Goal: Task Accomplishment & Management: Manage account settings

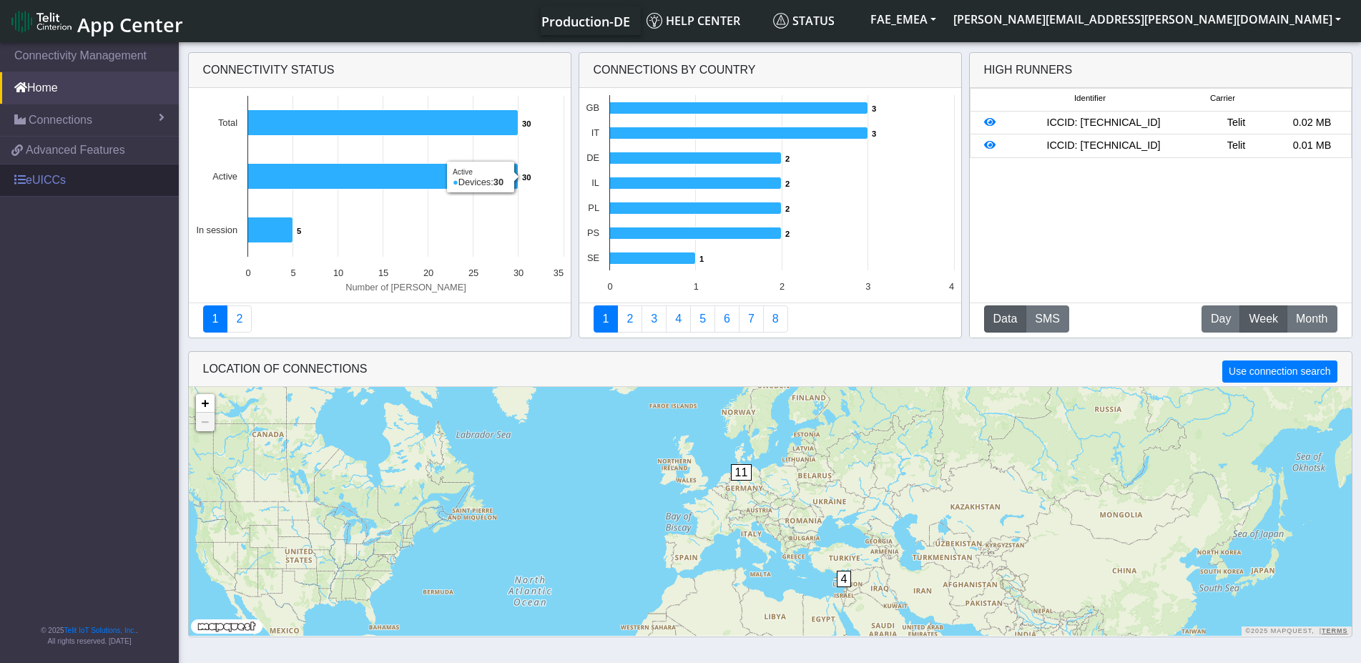
click at [75, 182] on link "eUICCs" at bounding box center [89, 179] width 179 height 31
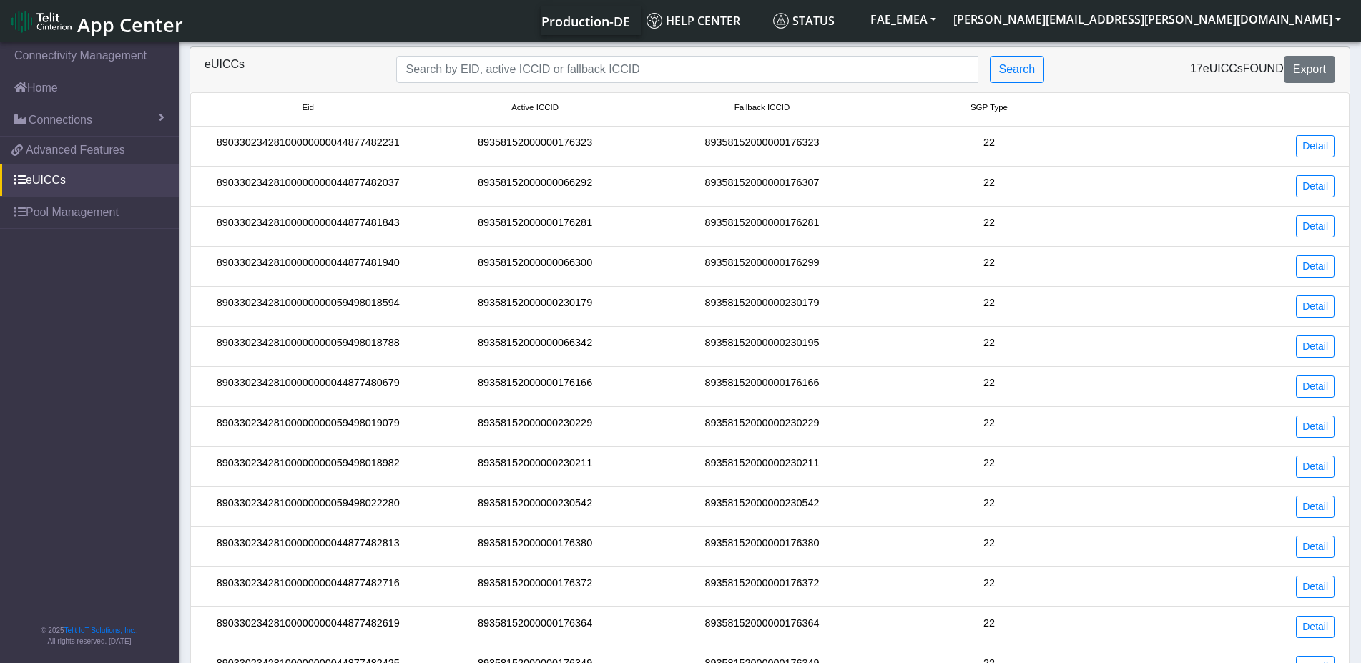
click at [755, 112] on span "Fallback ICCID" at bounding box center [762, 108] width 55 height 12
click at [754, 110] on span "Fallback ICCID" at bounding box center [762, 108] width 55 height 12
click at [775, 106] on span "Fallback ICCID" at bounding box center [762, 108] width 55 height 12
click at [776, 106] on span "Fallback ICCID" at bounding box center [762, 108] width 55 height 12
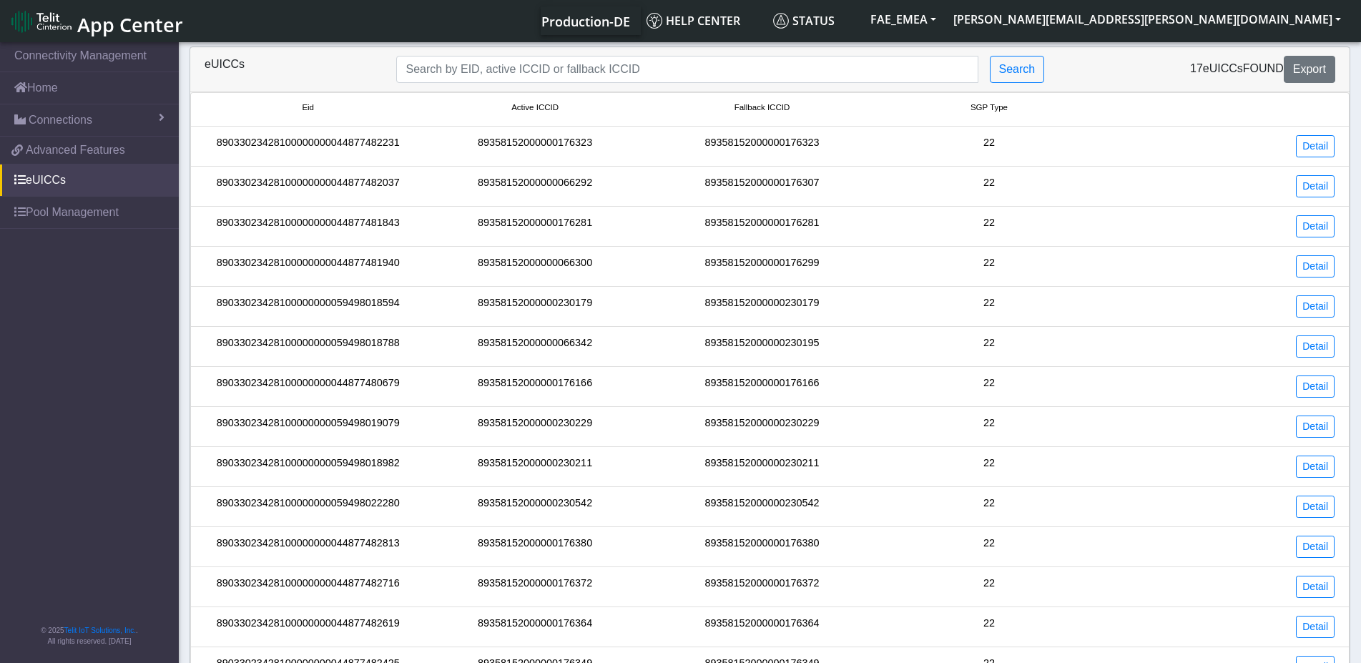
click at [776, 106] on span "Fallback ICCID" at bounding box center [762, 108] width 55 height 12
click at [762, 106] on span "Fallback ICCID" at bounding box center [762, 108] width 55 height 12
click at [755, 106] on span "Fallback ICCID" at bounding box center [762, 108] width 55 height 12
click at [783, 110] on span "Fallback ICCID" at bounding box center [762, 108] width 55 height 12
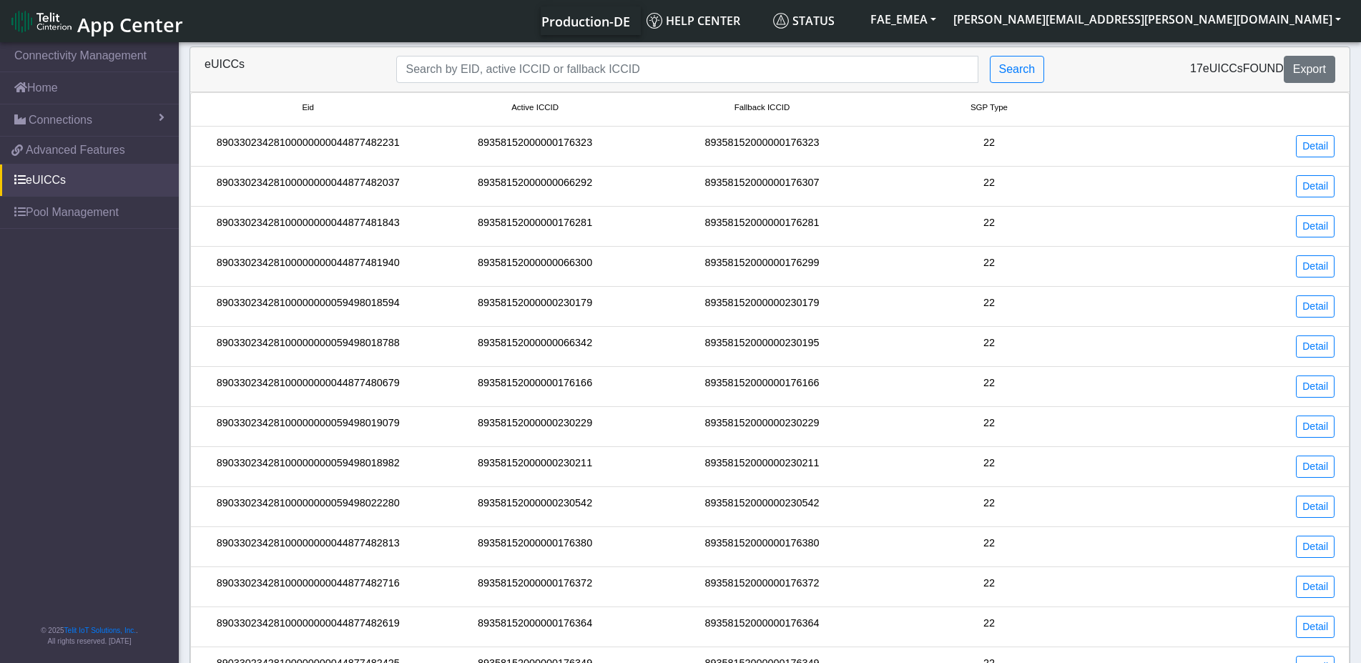
click at [783, 110] on span "Fallback ICCID" at bounding box center [762, 108] width 55 height 12
click at [310, 108] on span "Eid" at bounding box center [308, 108] width 12 height 12
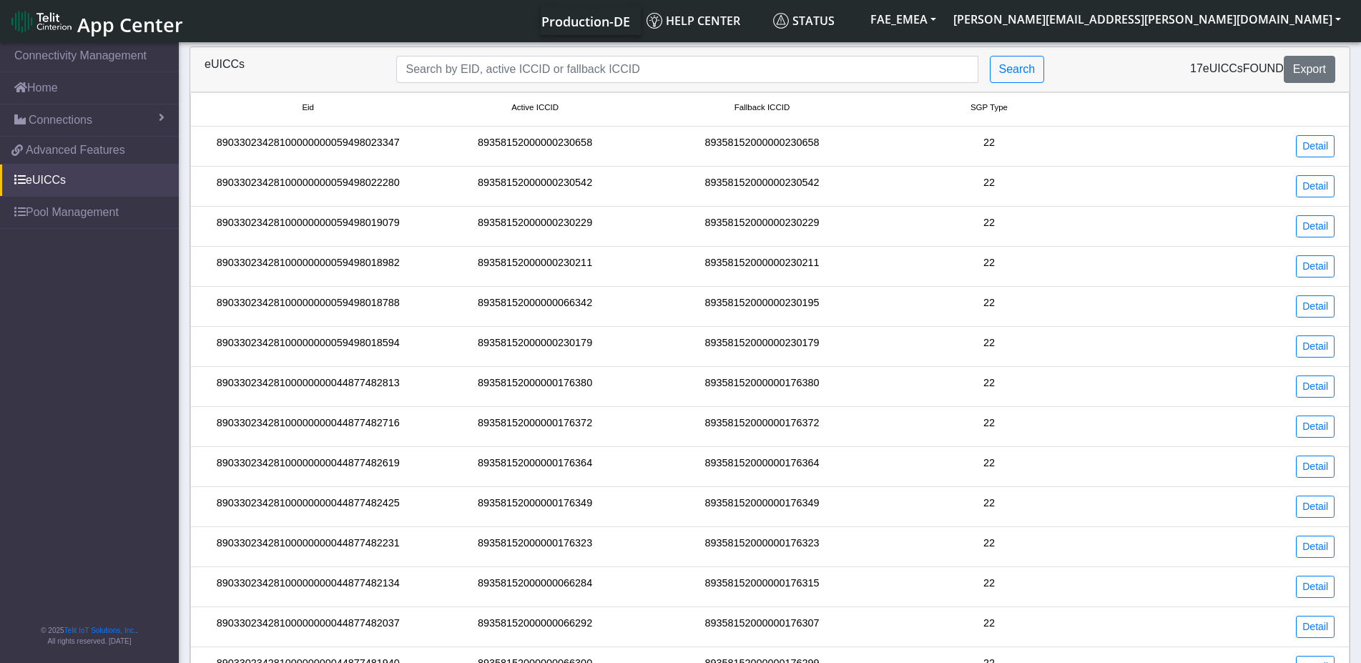
click at [310, 108] on span "Eid" at bounding box center [308, 108] width 12 height 12
click at [531, 98] on li "Eid Active ICCID Fallback ICCID SGP Type" at bounding box center [769, 109] width 1159 height 34
click at [531, 104] on span "Active ICCID" at bounding box center [534, 108] width 47 height 12
click at [762, 111] on span "Fallback ICCID" at bounding box center [762, 108] width 55 height 12
click at [756, 103] on span "Fallback ICCID" at bounding box center [762, 108] width 55 height 12
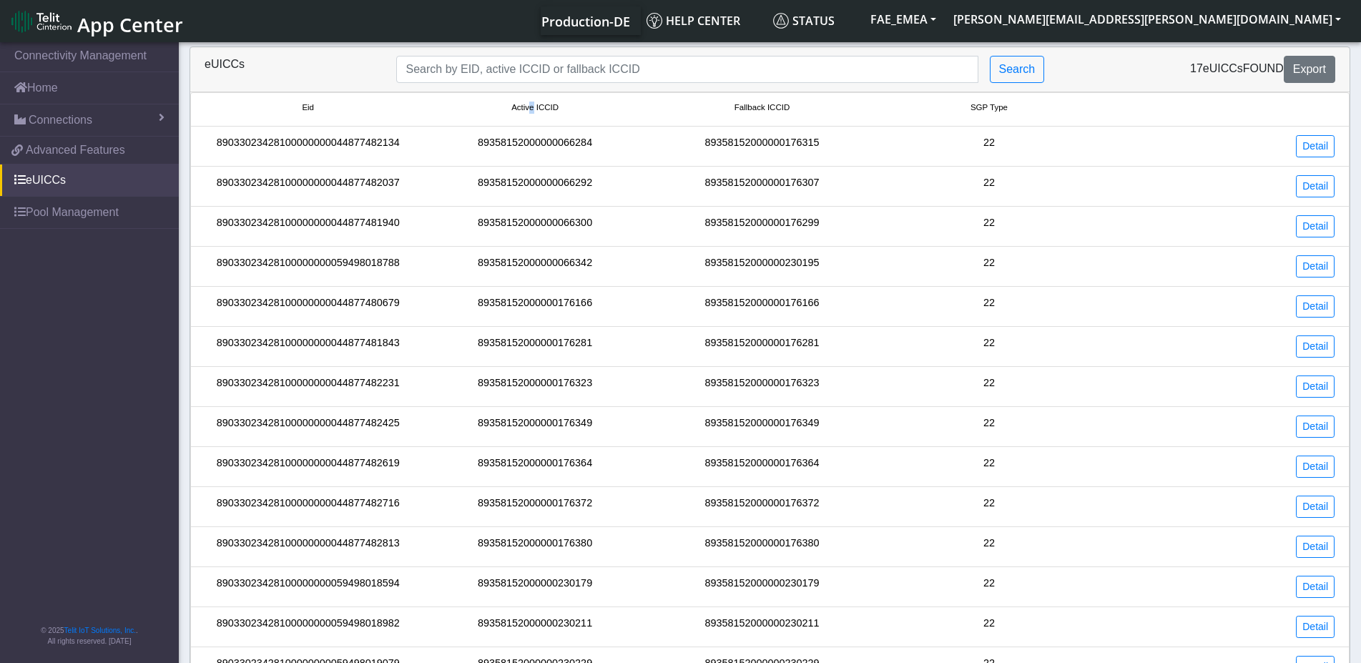
click at [531, 109] on span "Active ICCID" at bounding box center [534, 108] width 47 height 12
click at [776, 110] on span "Fallback ICCID" at bounding box center [762, 108] width 55 height 12
click at [777, 109] on span "Fallback ICCID" at bounding box center [762, 108] width 55 height 12
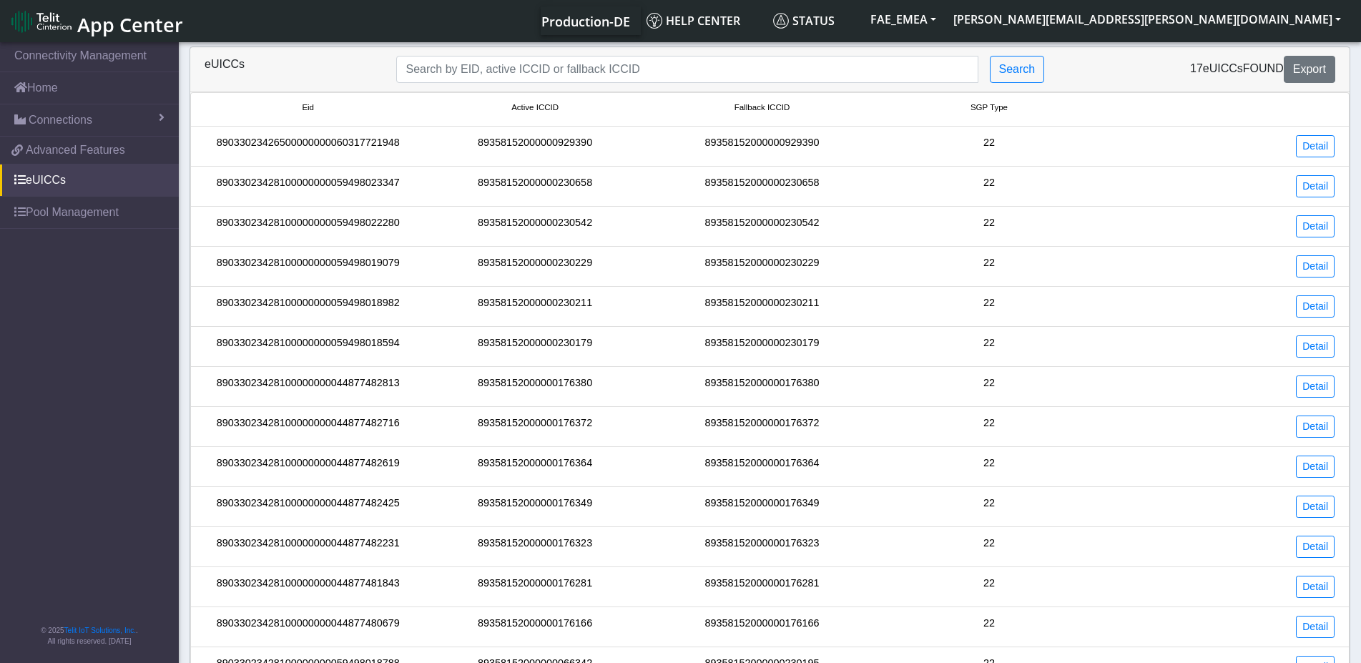
click at [764, 107] on span "Fallback ICCID" at bounding box center [762, 108] width 55 height 12
click at [871, 112] on small "Fallback ICCID" at bounding box center [762, 108] width 221 height 12
click at [997, 109] on span "SGP Type" at bounding box center [989, 108] width 37 height 12
click at [978, 107] on span "SGP Type" at bounding box center [989, 108] width 37 height 12
click at [1322, 133] on li "89033023426500000000060317721948 89358152000000929390 89358152000000929390 22 D…" at bounding box center [769, 147] width 1159 height 40
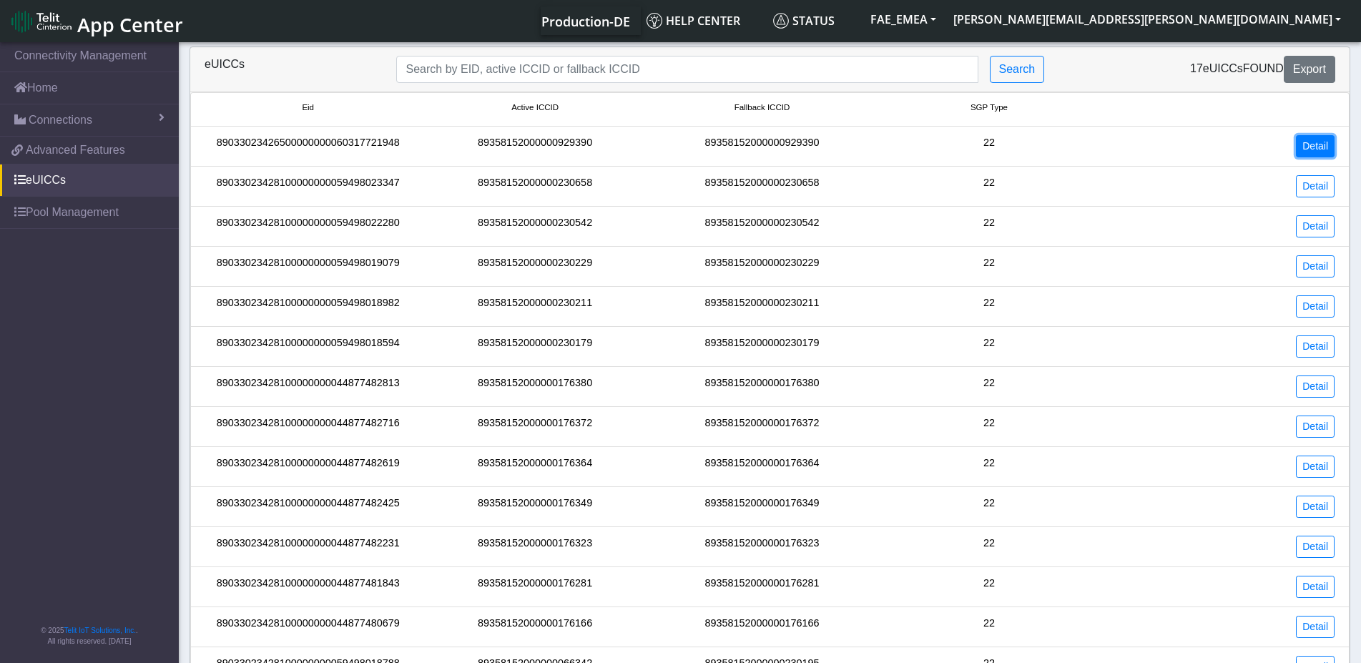
click at [1315, 148] on link "Detail" at bounding box center [1315, 146] width 39 height 22
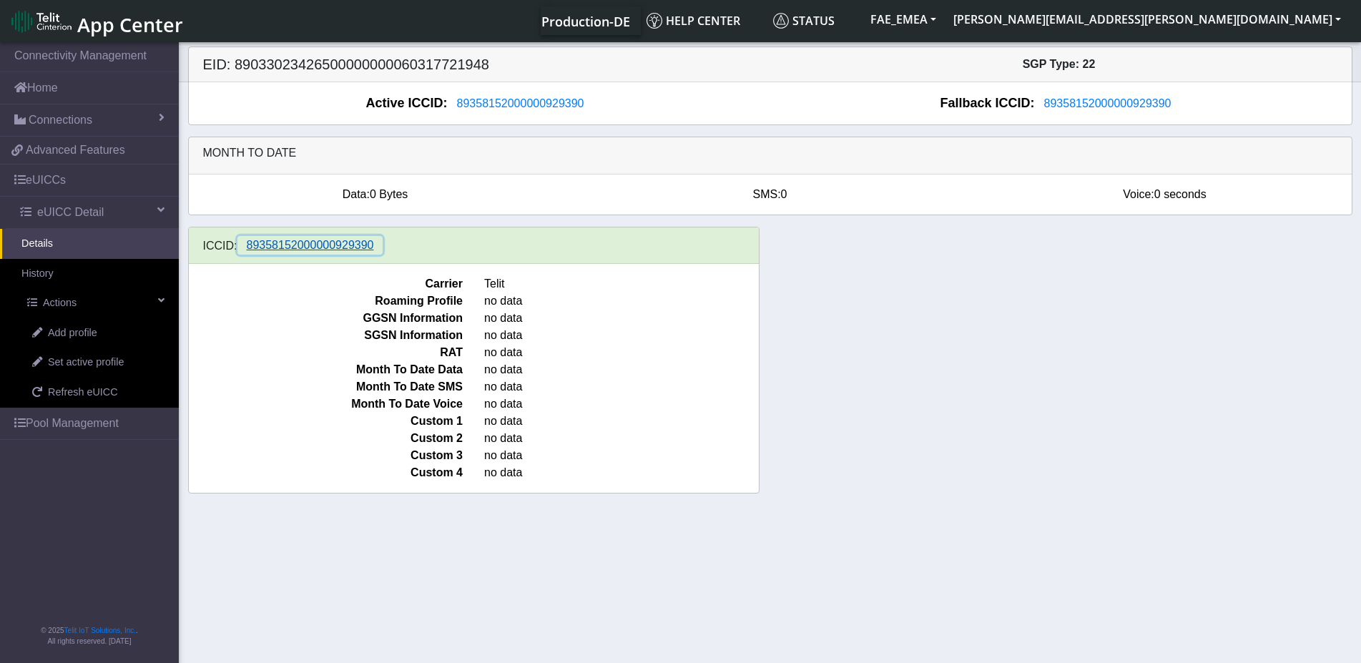
click at [342, 251] on span "89358152000000929390" at bounding box center [310, 245] width 127 height 12
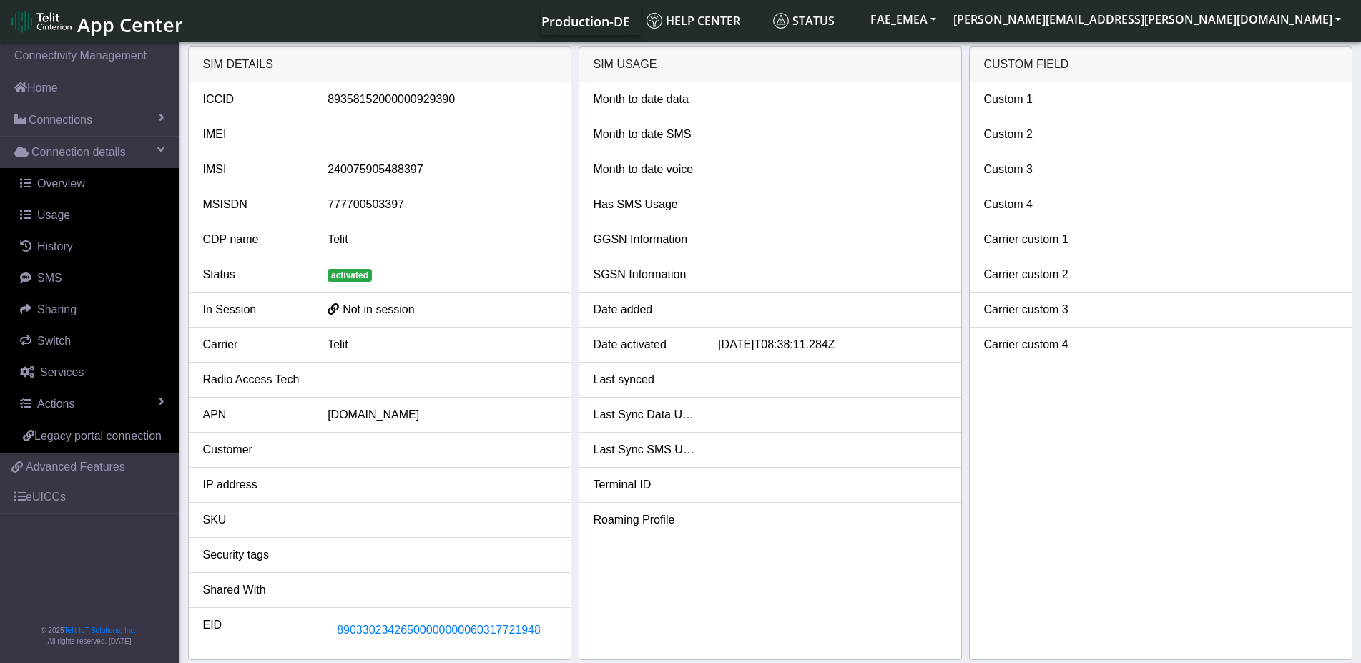
click at [1061, 96] on div "Custom 1" at bounding box center [1035, 99] width 125 height 17
click at [1055, 96] on div "Custom 1" at bounding box center [1035, 99] width 125 height 17
click at [1057, 96] on div "Custom 1" at bounding box center [1035, 99] width 125 height 17
click at [1073, 103] on div "Custom 1" at bounding box center [1035, 99] width 125 height 17
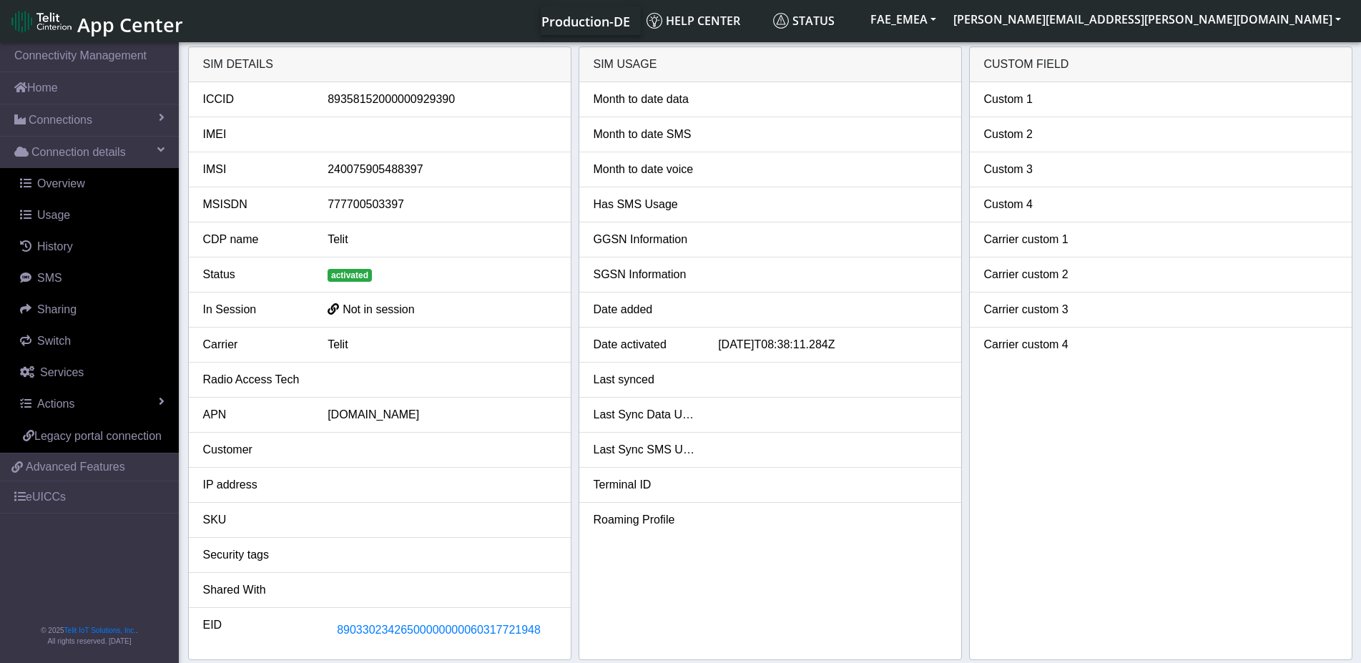
click at [1073, 104] on div "Custom 1" at bounding box center [1035, 99] width 125 height 17
click at [1074, 106] on div "Custom 1" at bounding box center [1035, 99] width 125 height 17
click at [1079, 107] on div "Custom 1" at bounding box center [1035, 99] width 125 height 17
click at [1080, 108] on div "Custom 1" at bounding box center [1035, 99] width 125 height 17
click at [1084, 109] on li "Custom 1" at bounding box center [1161, 99] width 382 height 35
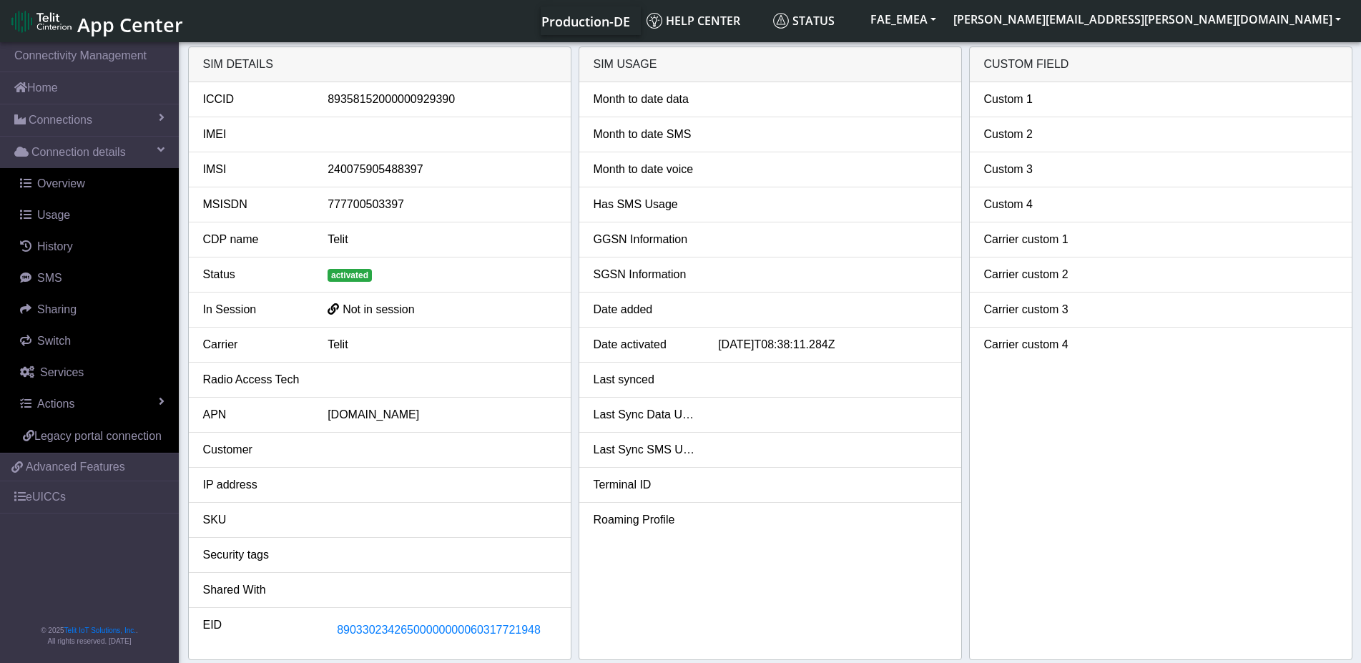
click at [1030, 108] on li "Custom 1" at bounding box center [1161, 99] width 382 height 35
click at [1025, 107] on div "Custom 1" at bounding box center [1035, 99] width 125 height 17
click at [1025, 106] on div "Custom 1" at bounding box center [1035, 99] width 125 height 17
click at [1025, 99] on div "Custom 1" at bounding box center [1035, 99] width 125 height 17
click at [999, 97] on div "Custom 1" at bounding box center [1035, 99] width 125 height 17
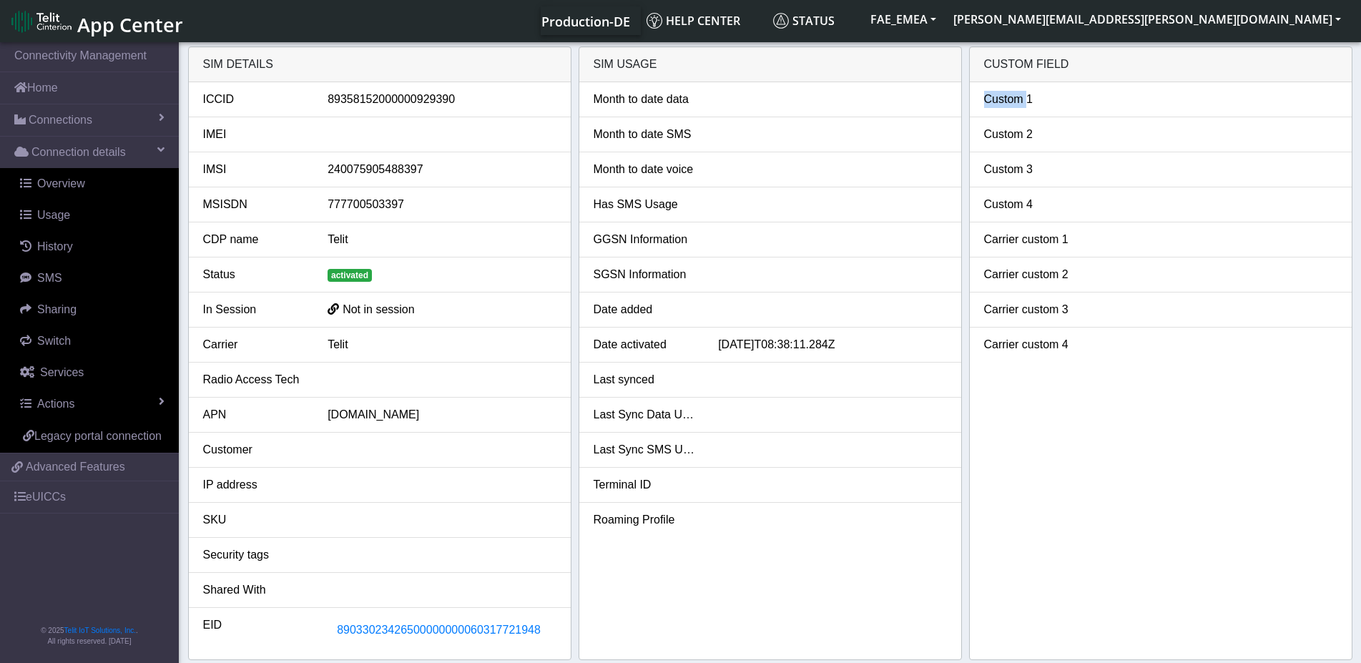
click at [999, 97] on div "Custom 1" at bounding box center [1035, 99] width 125 height 17
click at [1063, 110] on li "Custom 1" at bounding box center [1161, 99] width 382 height 35
click at [1043, 98] on div "Custom 1" at bounding box center [1035, 99] width 125 height 17
click at [1008, 93] on div "Custom 1" at bounding box center [1035, 99] width 125 height 17
click at [1007, 93] on div "Custom 1" at bounding box center [1035, 99] width 125 height 17
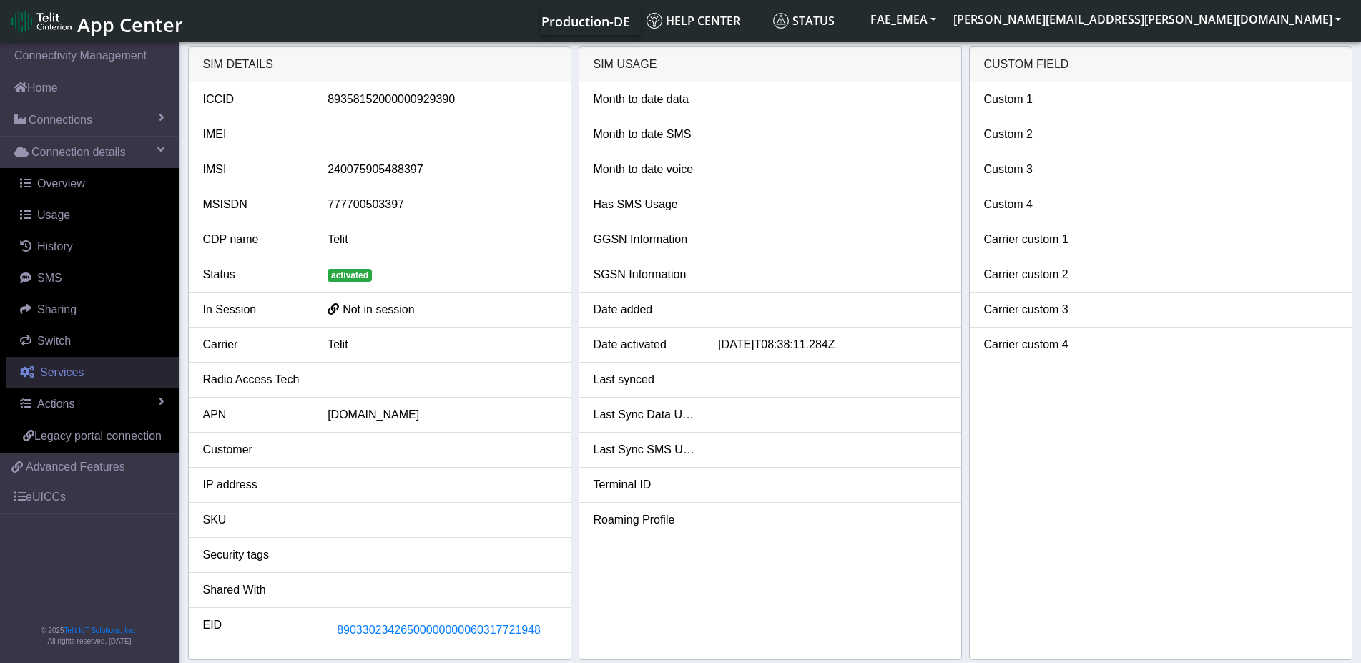
click at [65, 370] on span "Services" at bounding box center [62, 372] width 44 height 12
select select "2: 6"
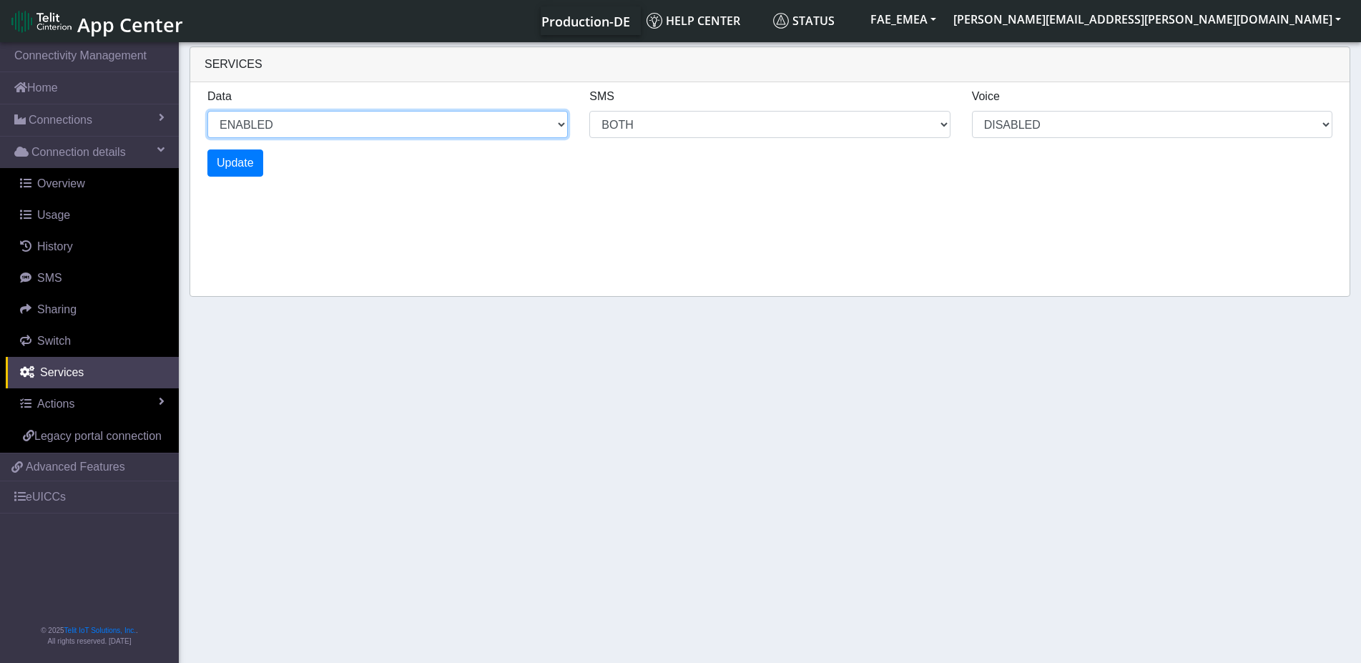
click at [207, 111] on select "ENABLED DISABLED" at bounding box center [387, 124] width 360 height 27
select select "2: 0"
select select "6: 6"
select select "1: 0"
click at [667, 181] on div "Data ENABLED DISABLED SMS MO MT BOTH DISABLED Voice DISABLED Update" at bounding box center [769, 132] width 1159 height 100
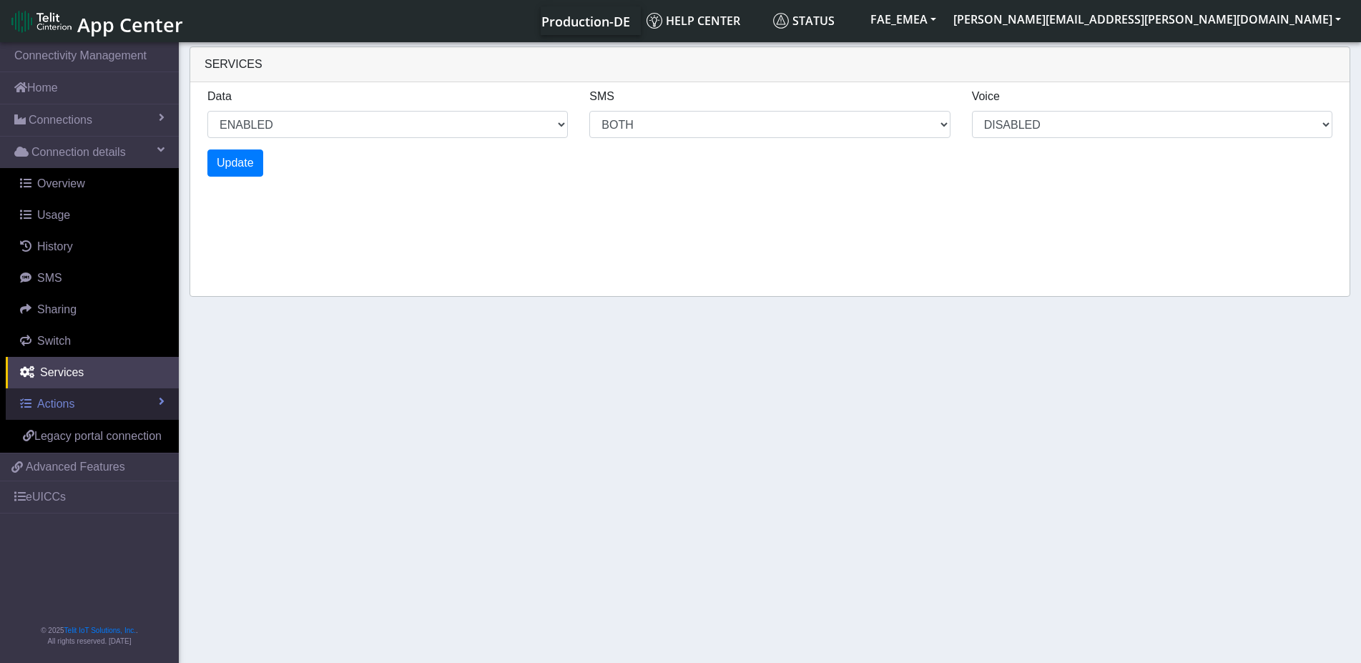
click at [154, 408] on link "Actions" at bounding box center [92, 403] width 173 height 31
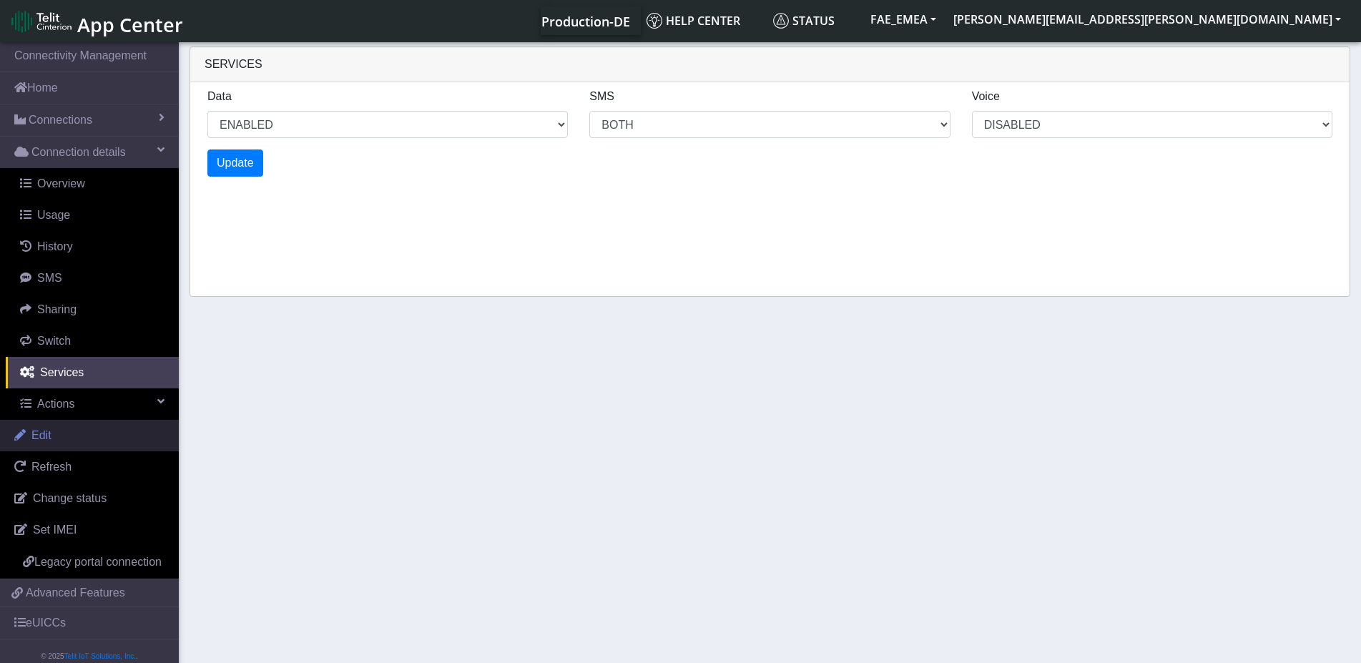
click at [51, 441] on link "Edit" at bounding box center [89, 435] width 179 height 31
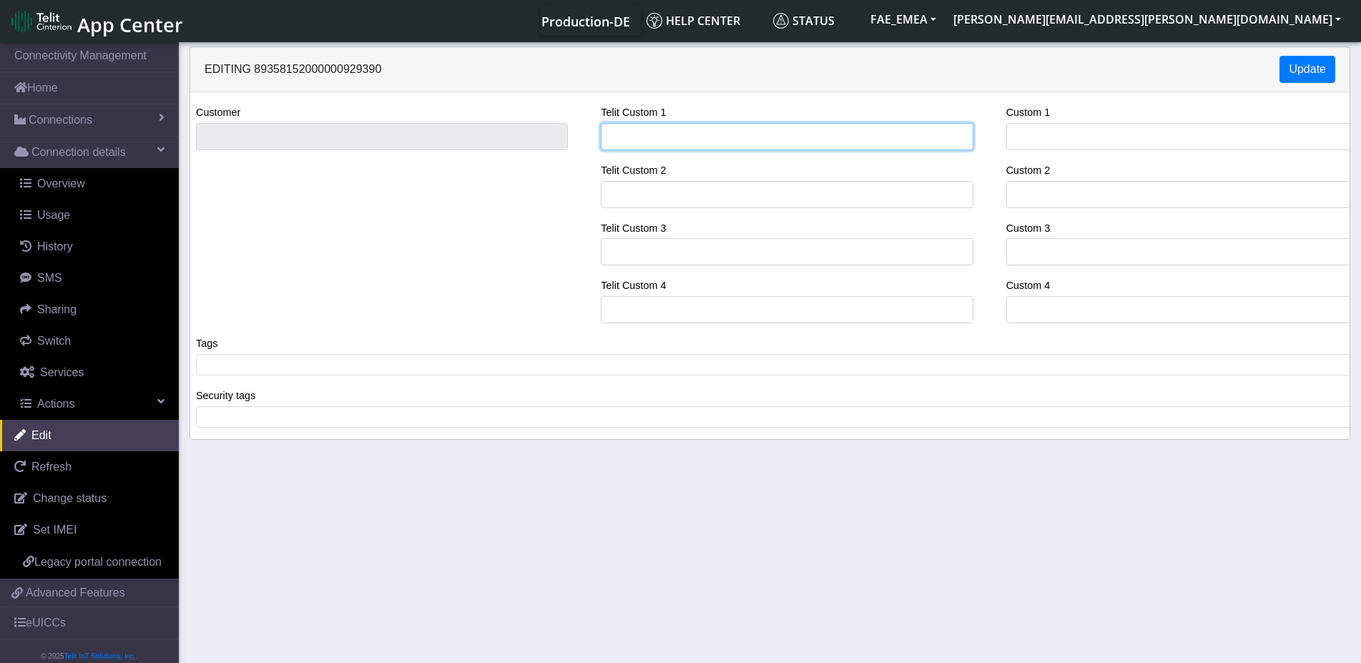
click at [662, 137] on input "Telit Custom 1" at bounding box center [787, 136] width 372 height 27
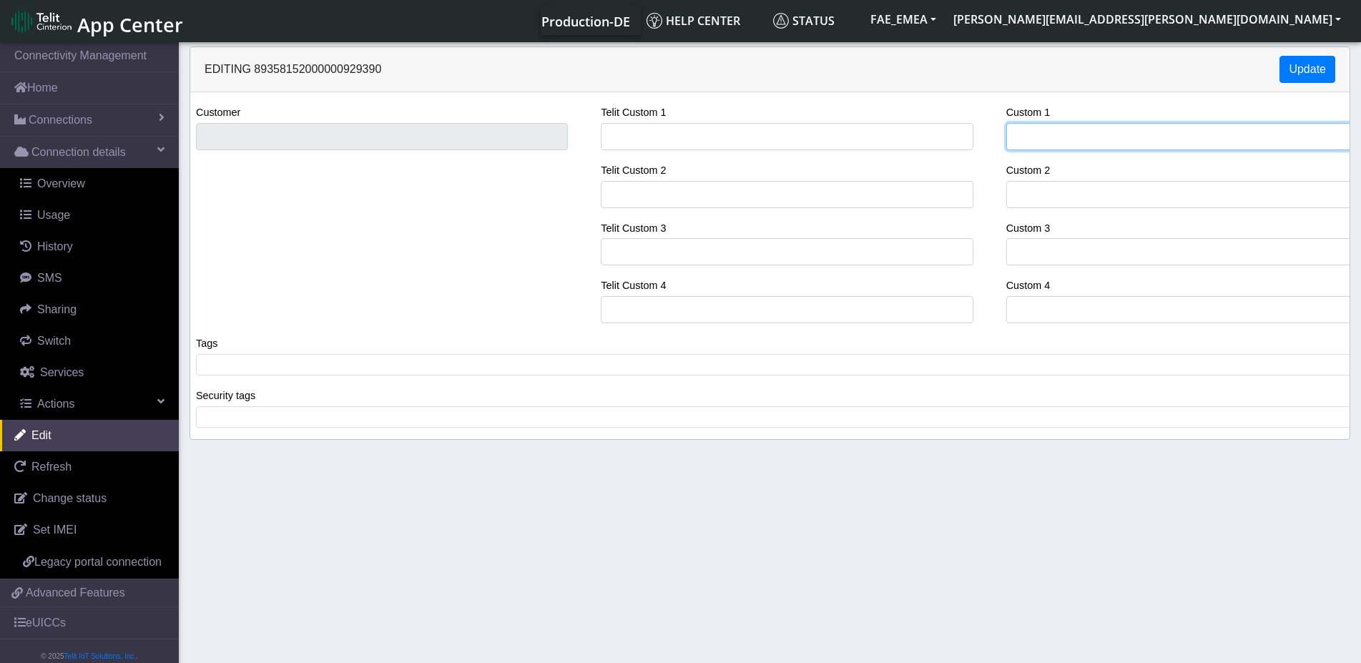
click at [1073, 139] on input "Custom 1" at bounding box center [1192, 136] width 372 height 27
click at [269, 370] on span at bounding box center [775, 364] width 1151 height 13
click at [1314, 66] on button "Update" at bounding box center [1307, 69] width 56 height 27
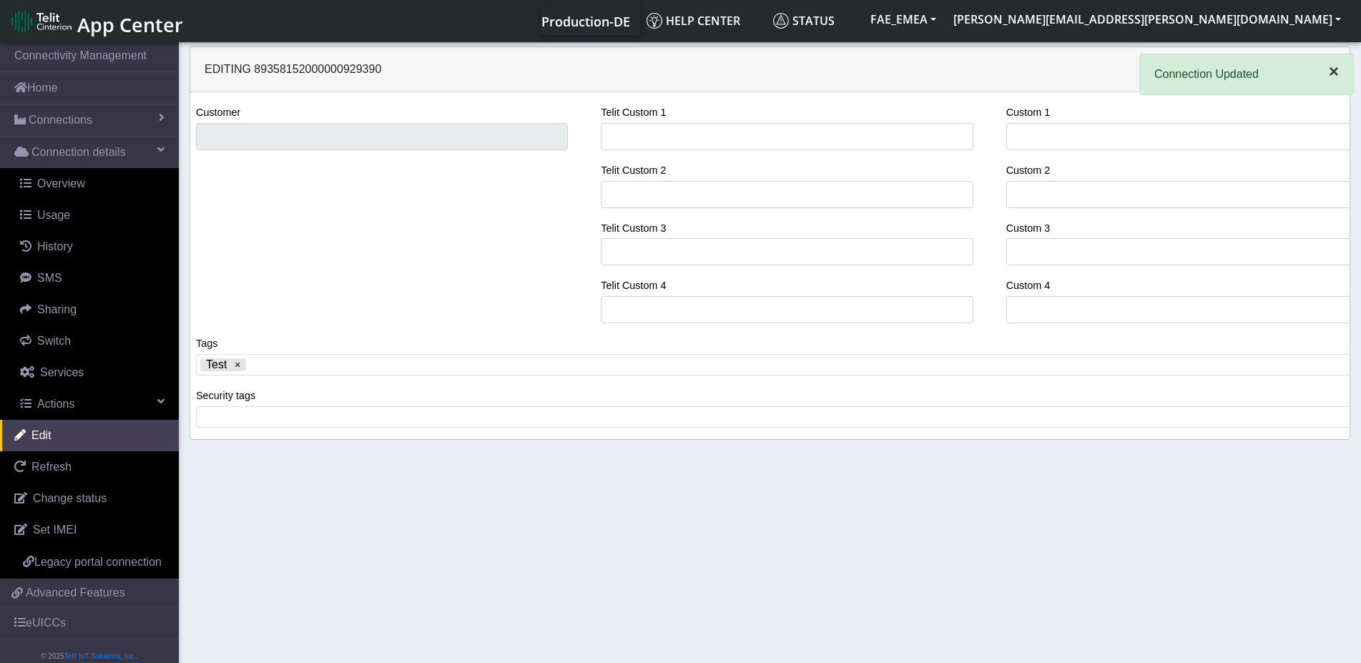
click at [1338, 74] on span "×" at bounding box center [1334, 71] width 10 height 19
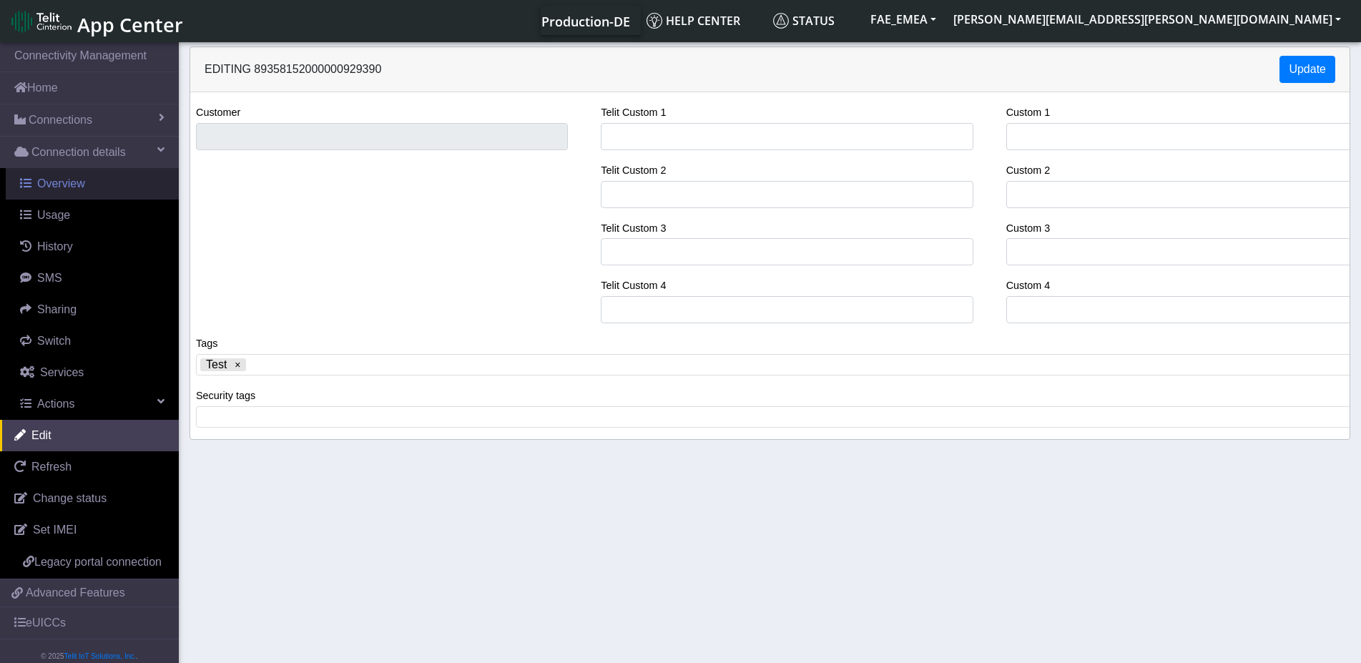
click at [69, 190] on span "Overview" at bounding box center [61, 183] width 48 height 12
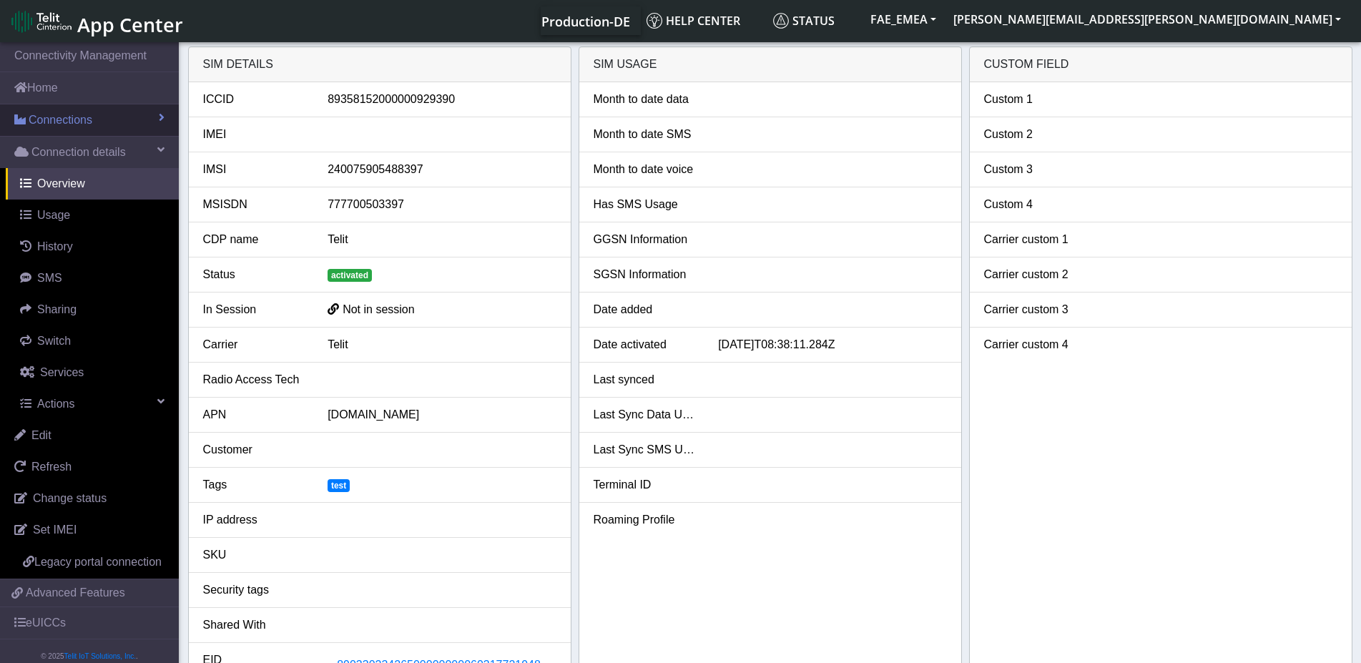
click at [75, 124] on span "Connections" at bounding box center [61, 120] width 64 height 17
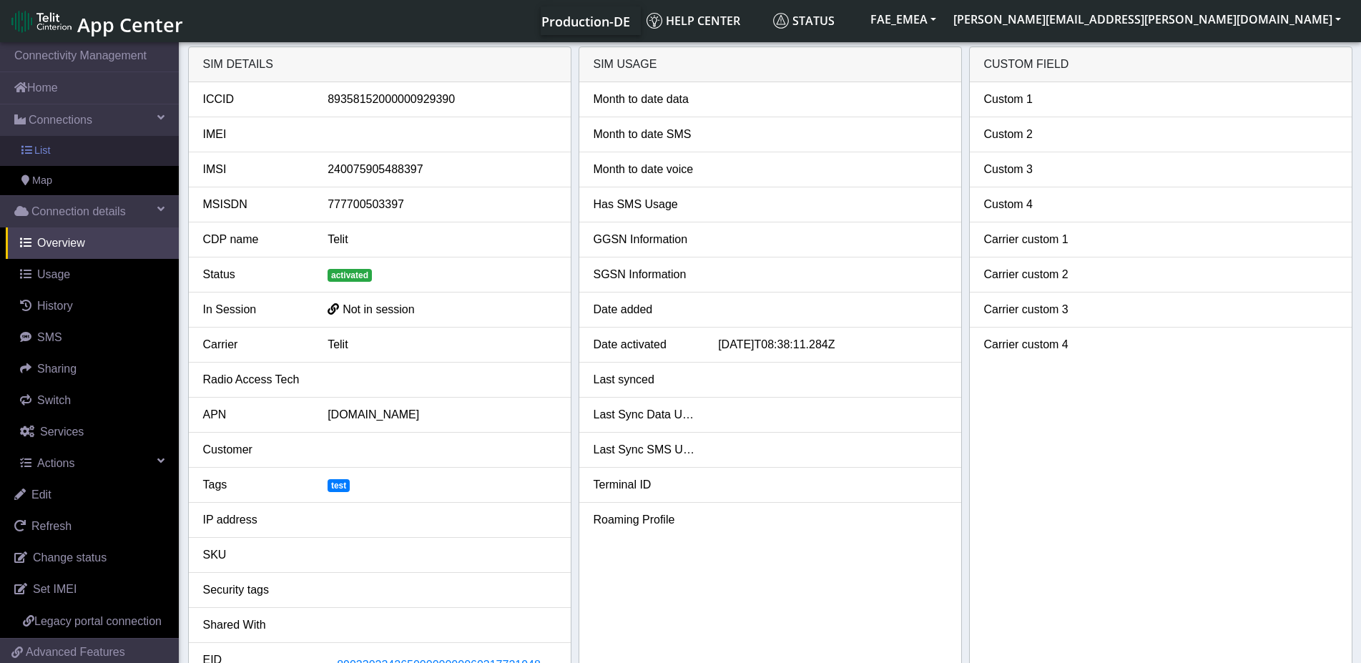
click at [56, 147] on link "List" at bounding box center [89, 151] width 179 height 30
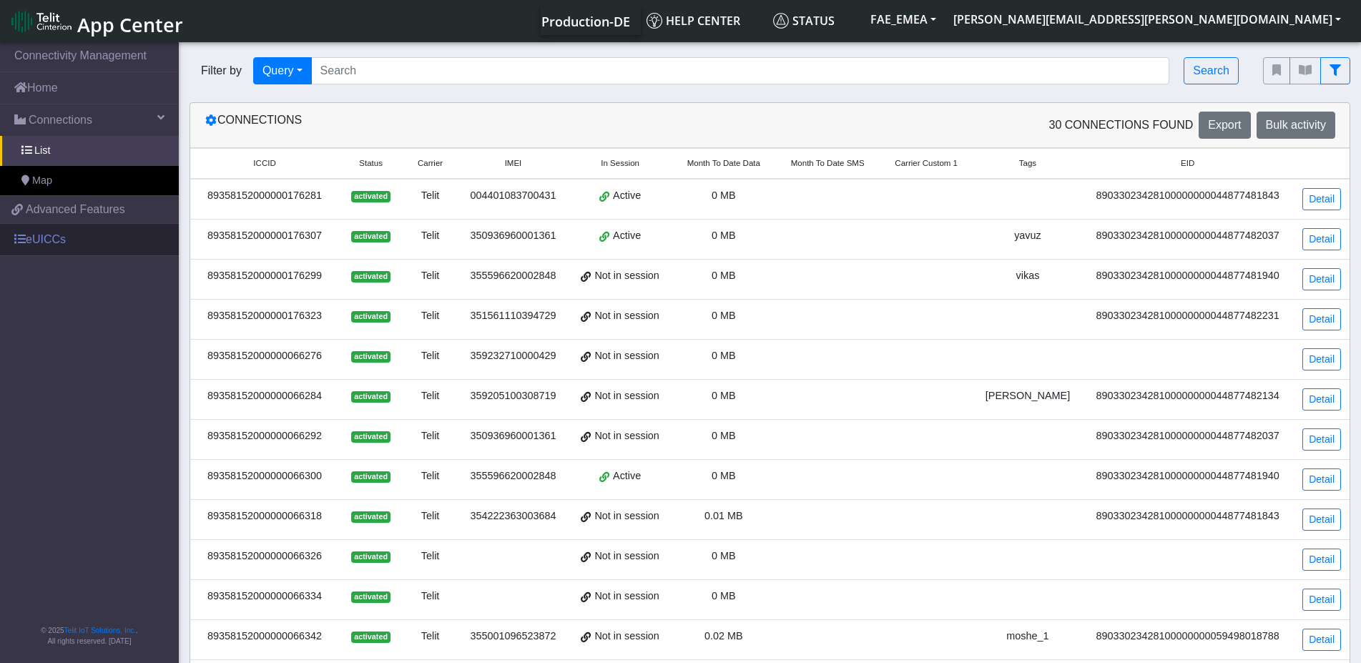
click at [54, 239] on link "eUICCs" at bounding box center [89, 239] width 179 height 31
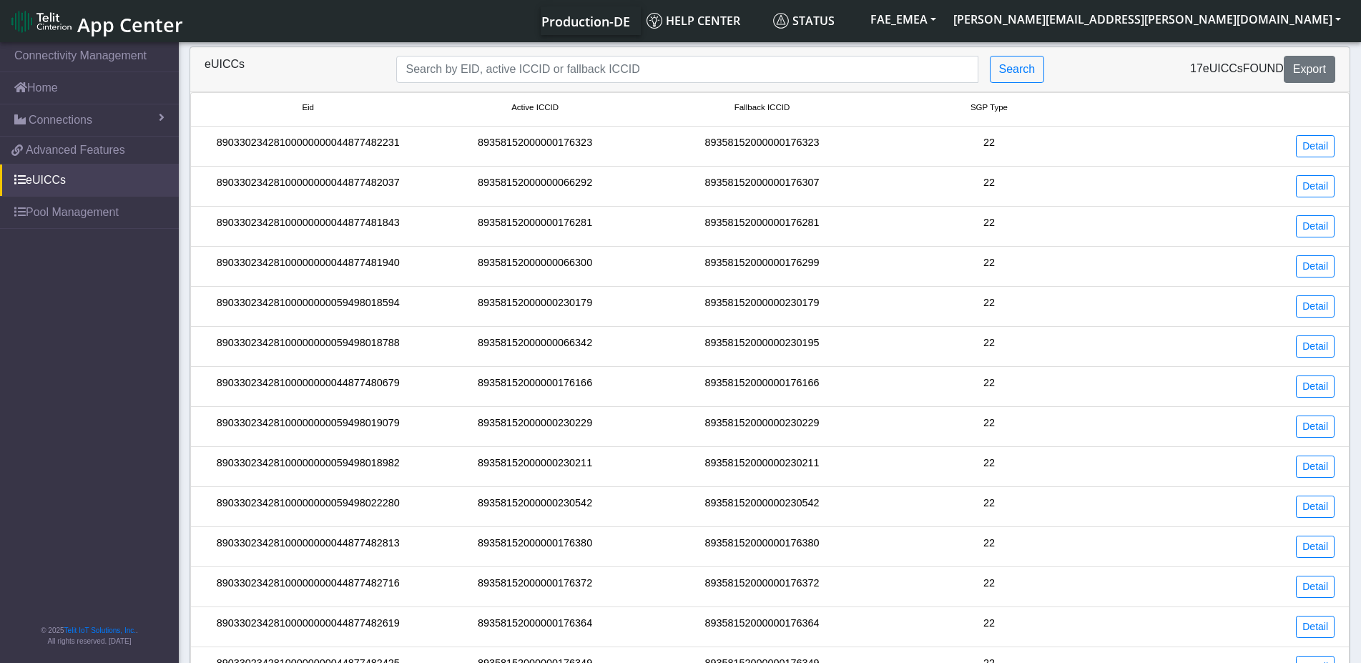
drag, startPoint x: 1074, startPoint y: 107, endPoint x: 1055, endPoint y: 108, distance: 18.6
click at [1074, 108] on small "SGP Type" at bounding box center [988, 108] width 221 height 12
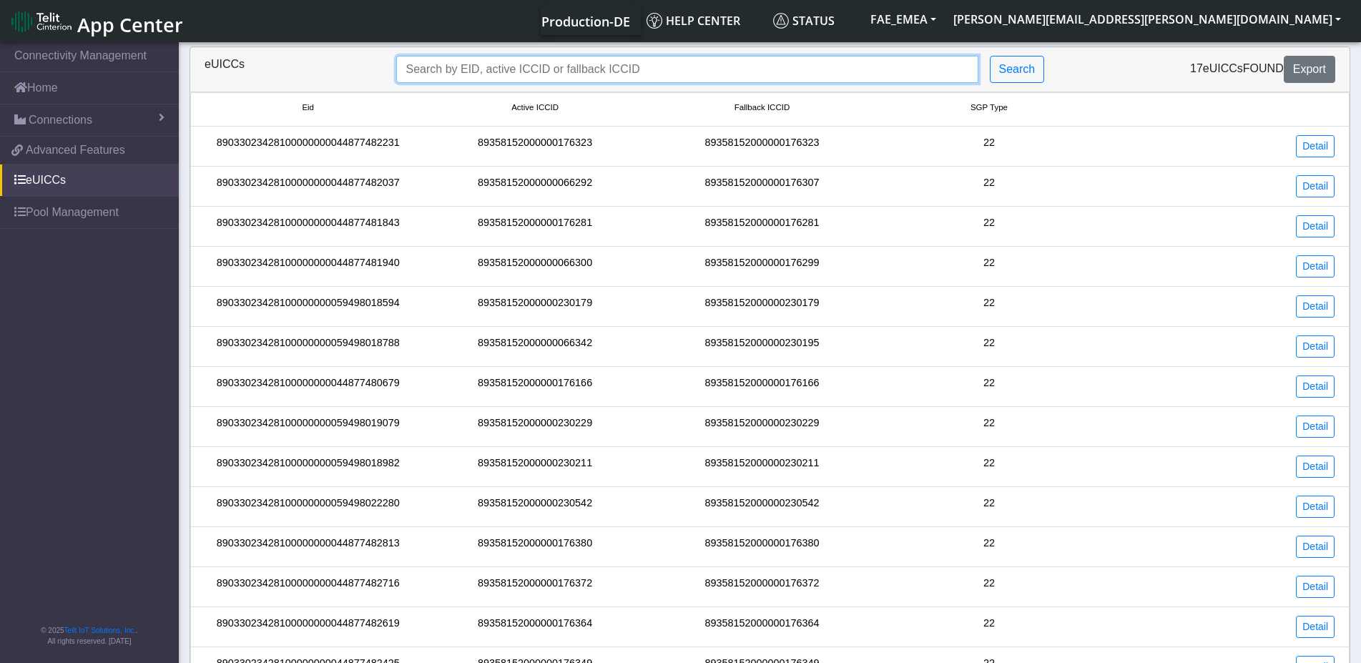
click at [868, 74] on input "Search..." at bounding box center [686, 69] width 581 height 27
type input "test"
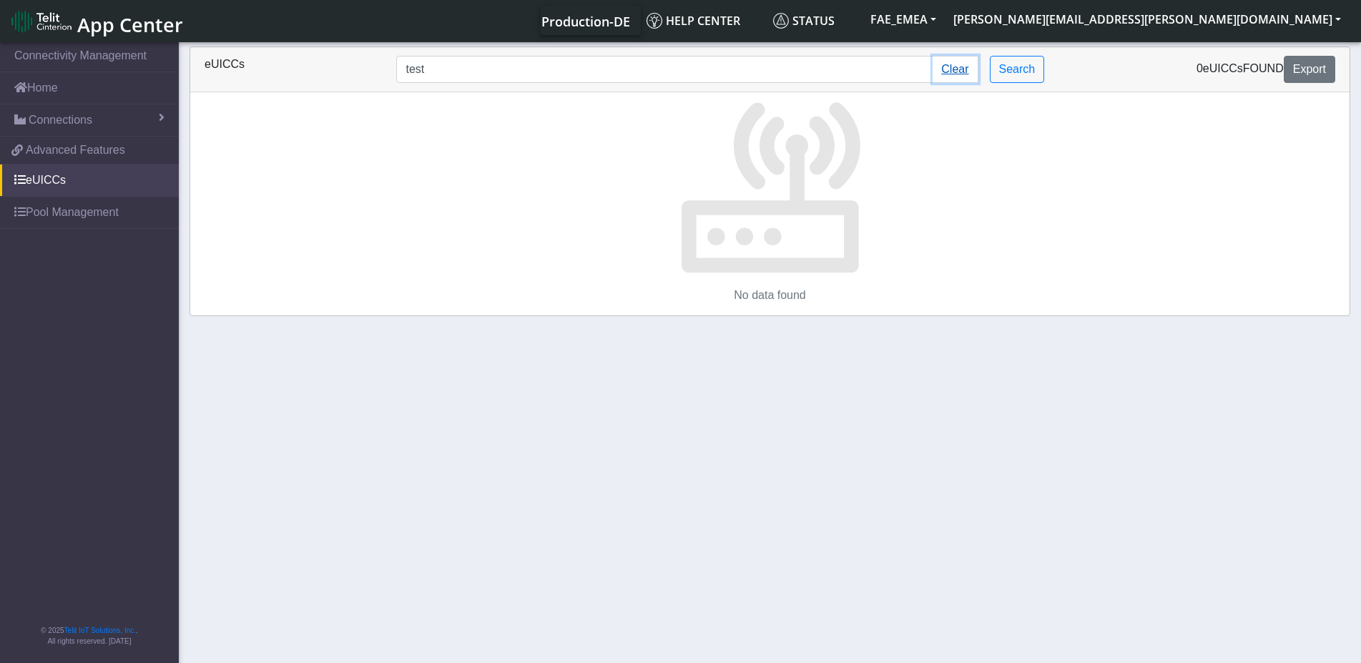
click at [974, 59] on button "Clear" at bounding box center [955, 69] width 45 height 27
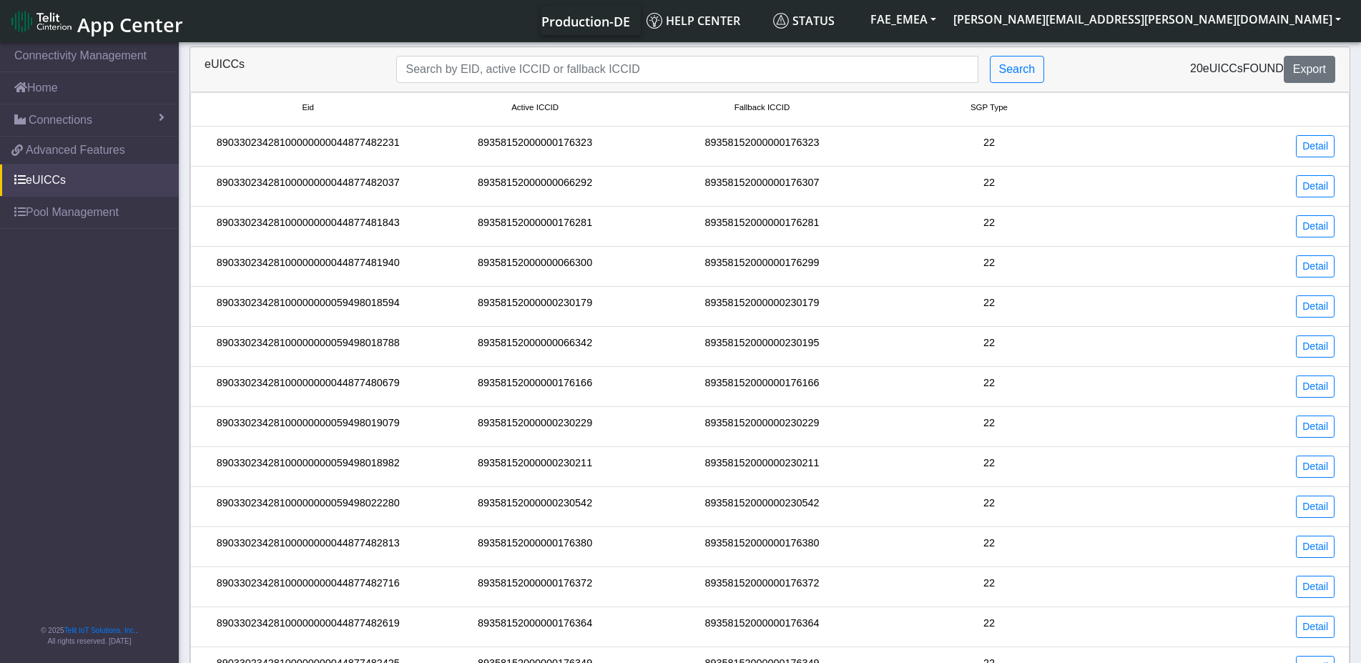
click at [1295, 430] on div "Detail" at bounding box center [1224, 427] width 242 height 22
click at [1302, 425] on link "Detail" at bounding box center [1315, 427] width 39 height 22
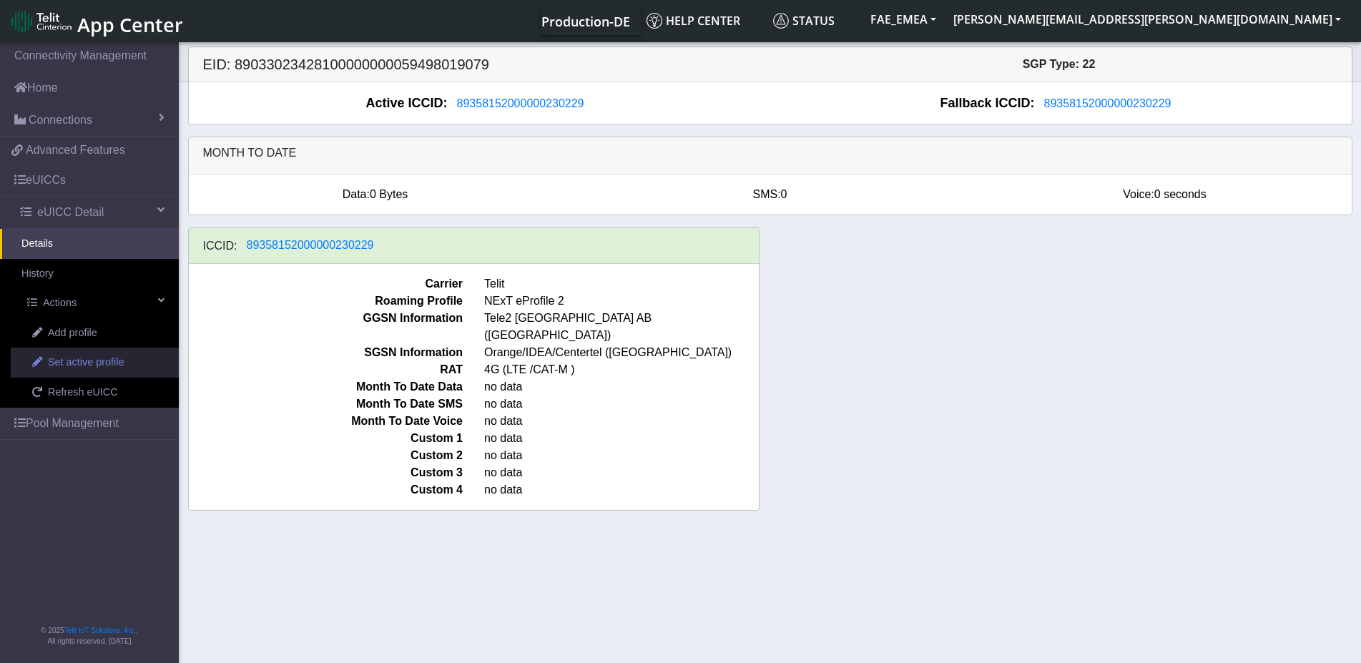
click at [85, 368] on span "Set active profile" at bounding box center [86, 363] width 76 height 16
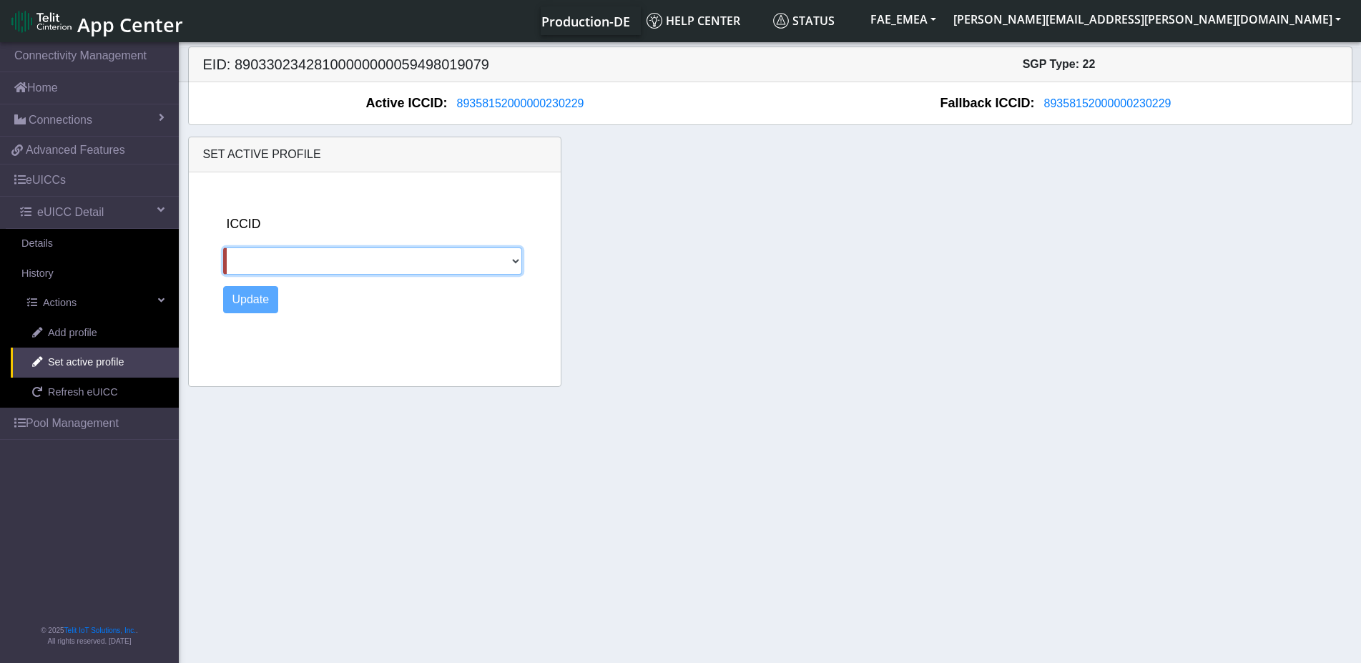
click at [223, 247] on select at bounding box center [372, 260] width 299 height 27
click at [299, 304] on div "Update" at bounding box center [389, 299] width 333 height 27
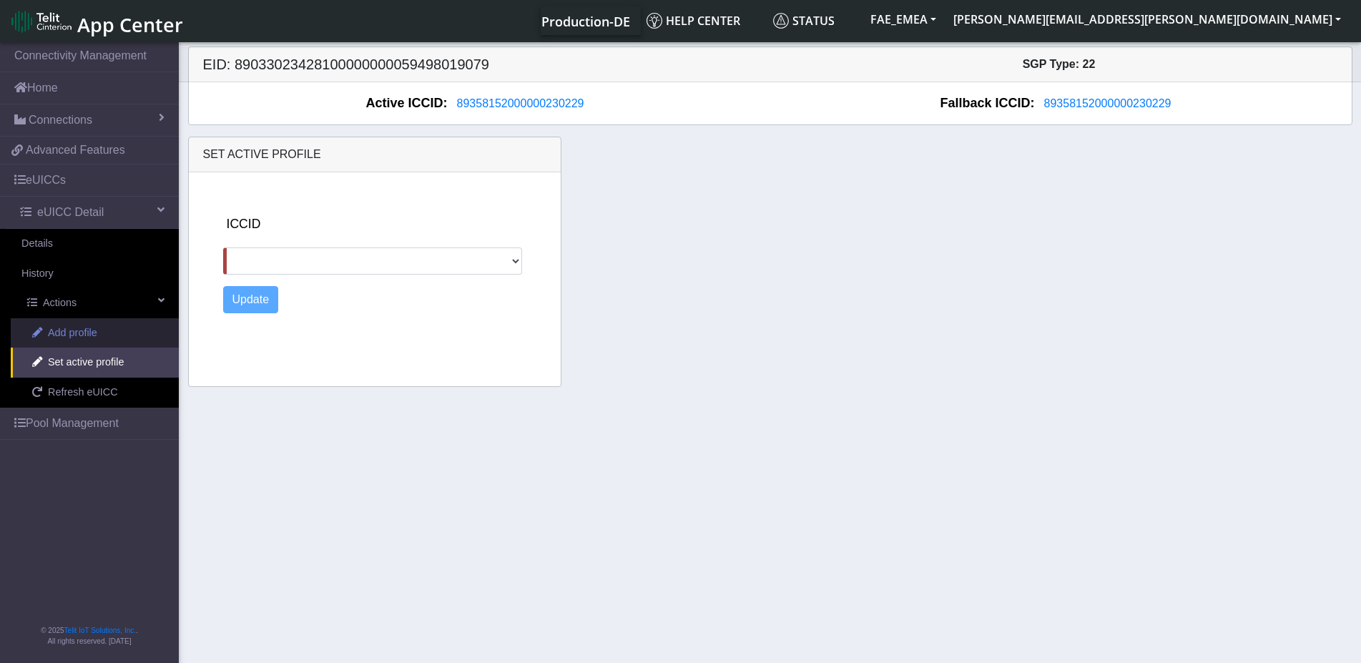
click at [91, 328] on span "Add profile" at bounding box center [72, 333] width 49 height 16
